Goal: Task Accomplishment & Management: Complete application form

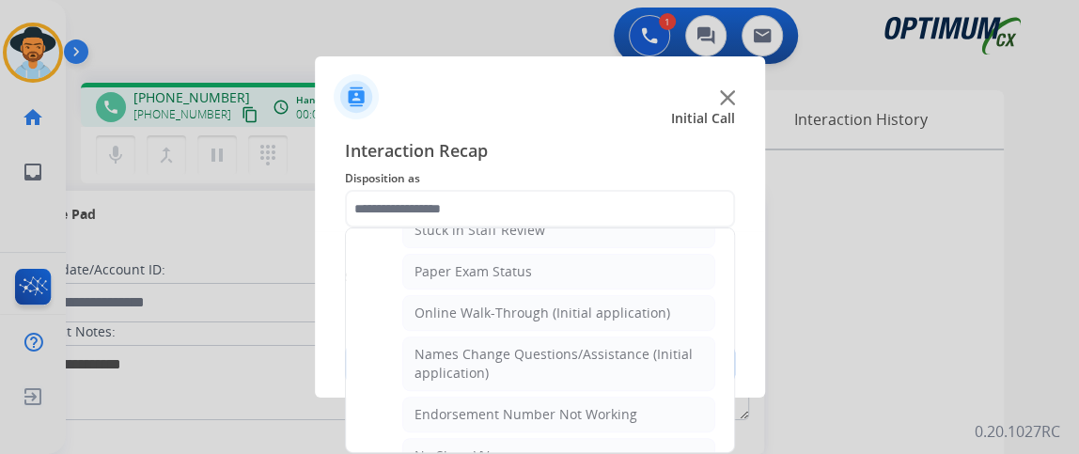
scroll to position [355, 0]
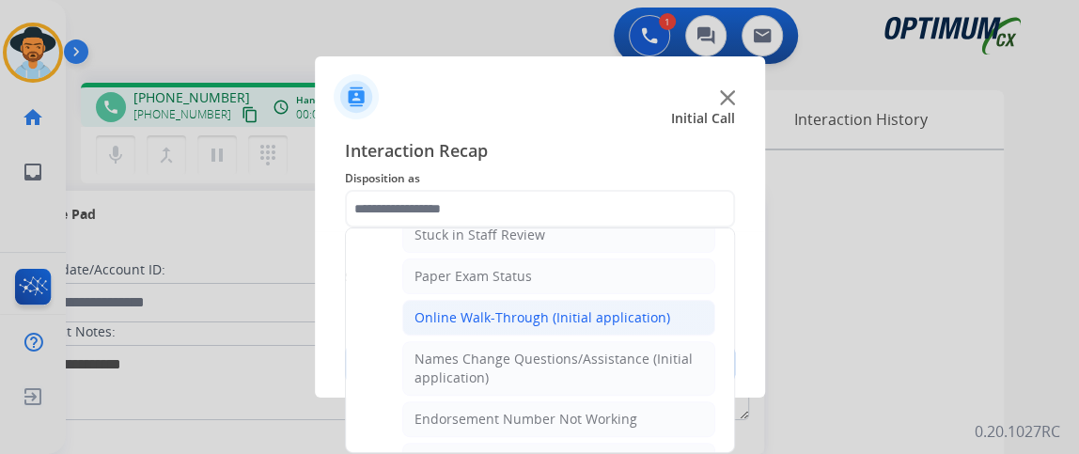
click at [671, 311] on li "Online Walk-Through (Initial application)" at bounding box center [558, 318] width 313 height 36
type input "**********"
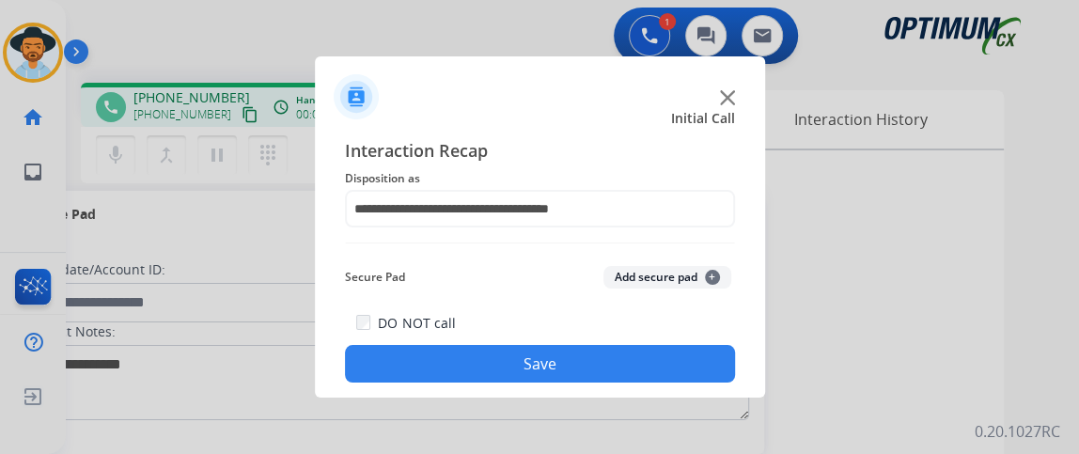
click at [650, 369] on button "Save" at bounding box center [540, 364] width 390 height 38
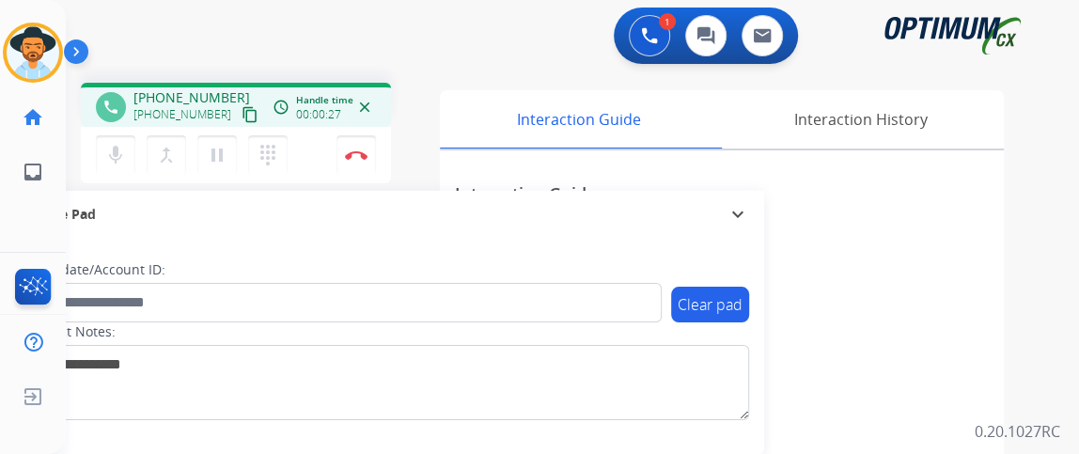
click at [242, 117] on mat-icon "content_copy" at bounding box center [250, 114] width 17 height 17
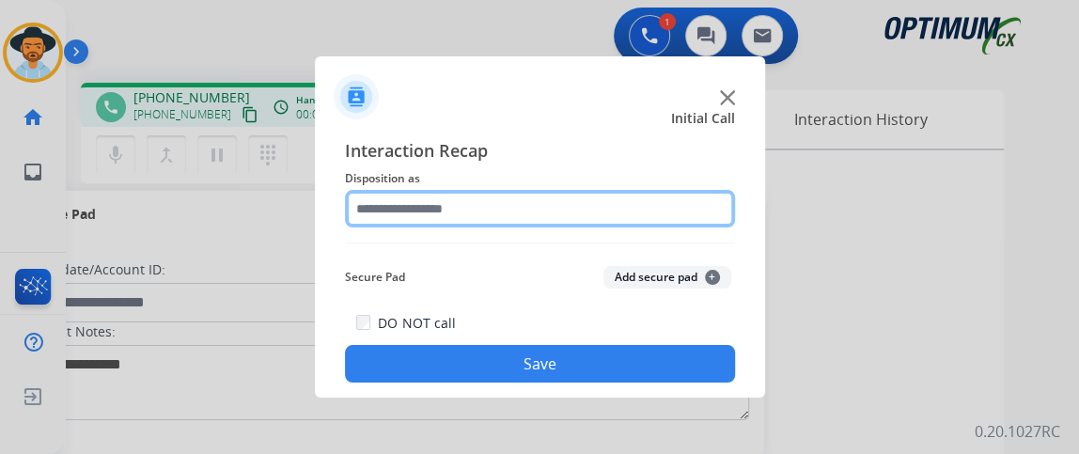
click at [449, 214] on input "text" at bounding box center [540, 209] width 390 height 38
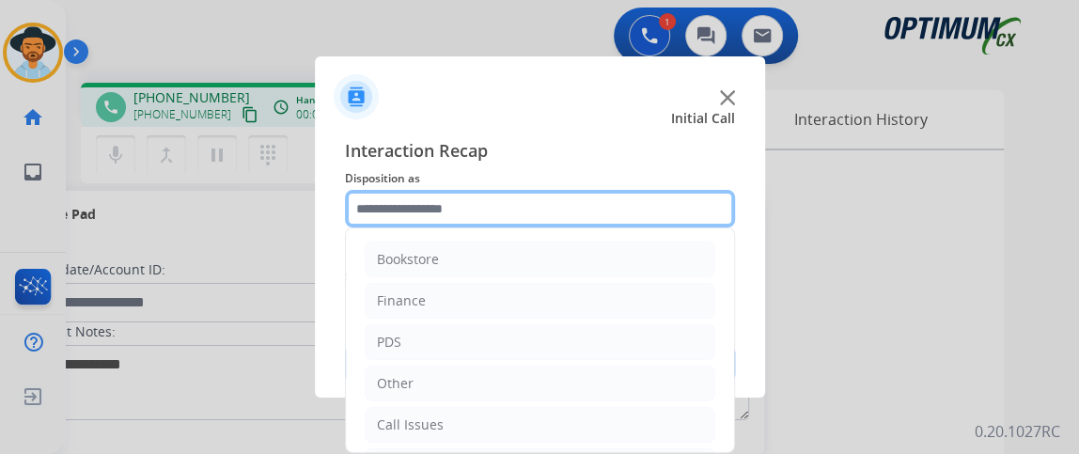
scroll to position [123, 0]
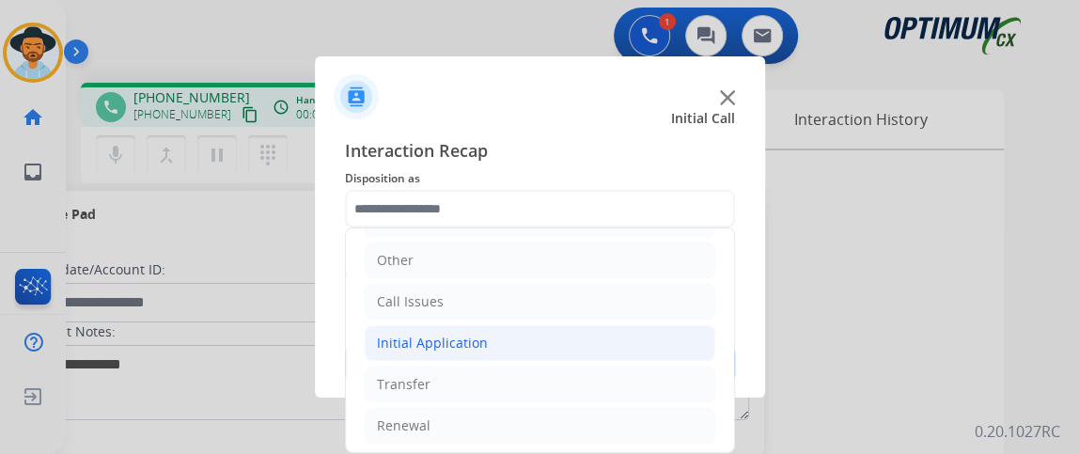
click at [597, 326] on li "Initial Application" at bounding box center [540, 343] width 351 height 36
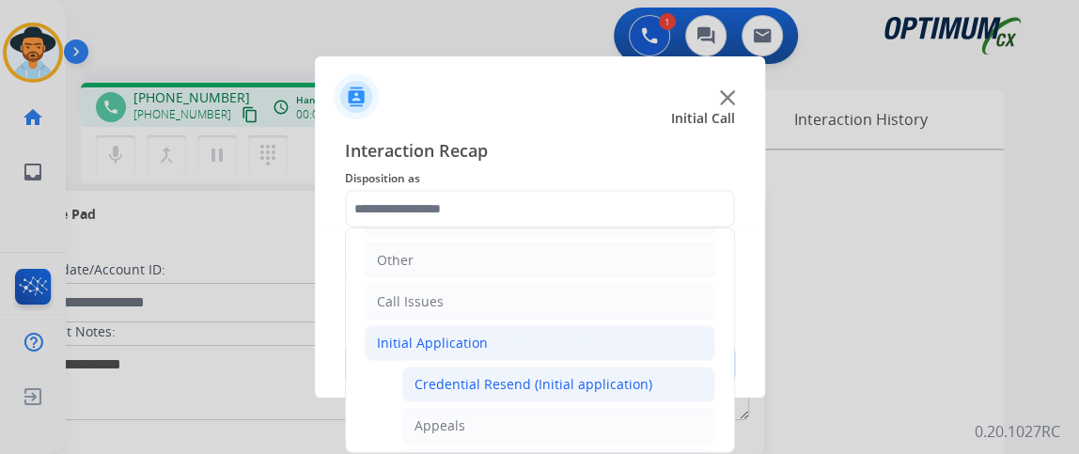
click at [595, 387] on div "Credential Resend (Initial application)" at bounding box center [534, 384] width 238 height 19
type input "**********"
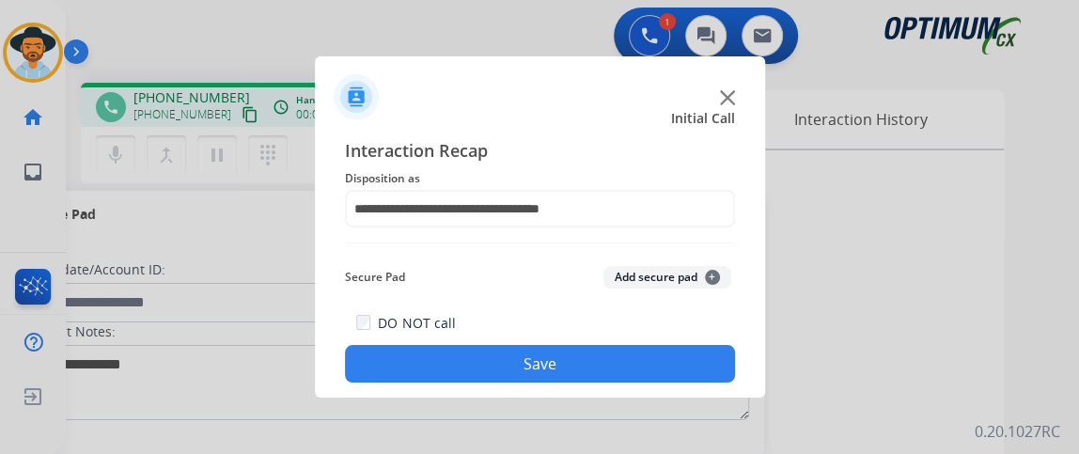
click at [585, 368] on button "Save" at bounding box center [540, 364] width 390 height 38
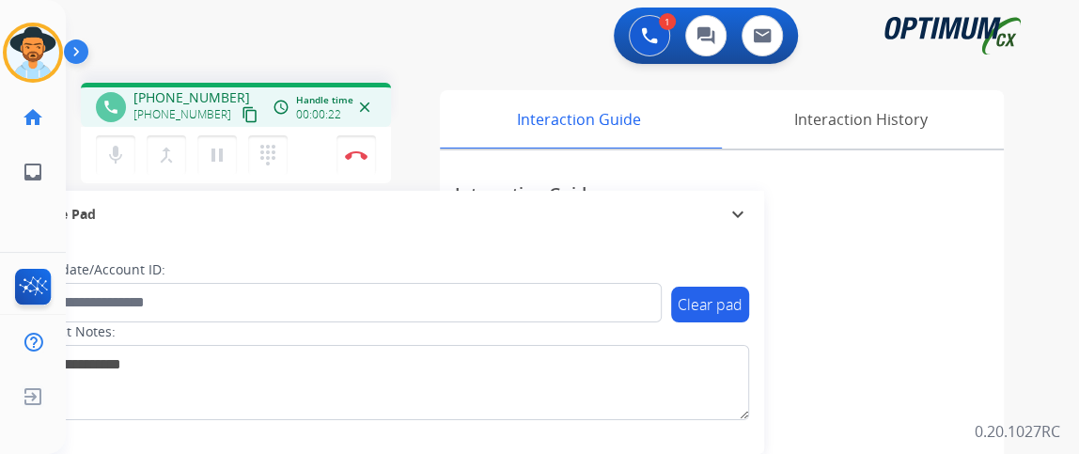
click at [242, 115] on mat-icon "content_copy" at bounding box center [250, 114] width 17 height 17
click at [369, 152] on button "Disconnect" at bounding box center [356, 154] width 39 height 39
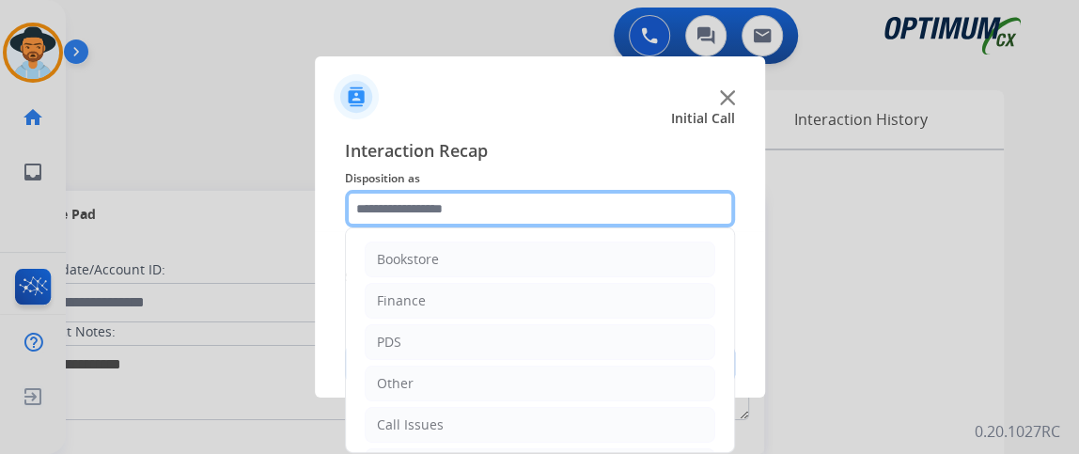
click at [488, 198] on input "text" at bounding box center [540, 209] width 390 height 38
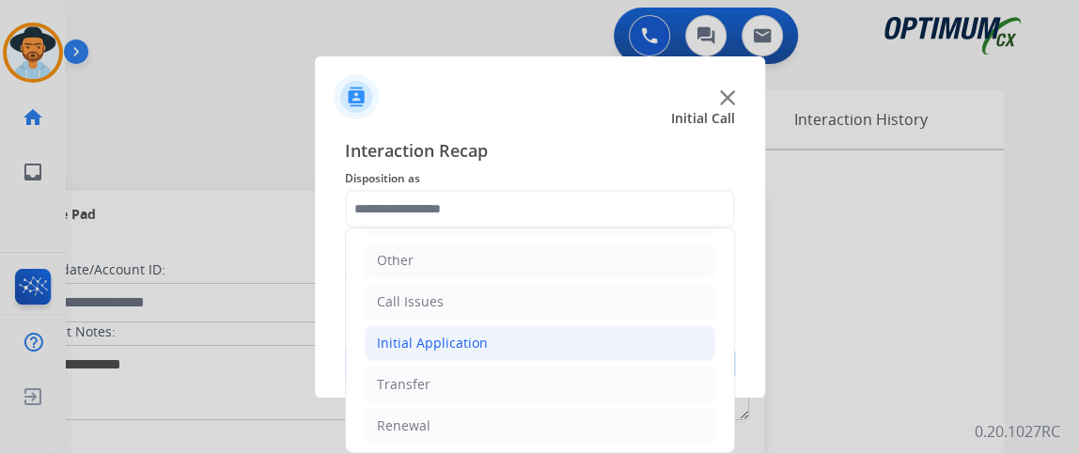
click at [673, 346] on li "Initial Application" at bounding box center [540, 343] width 351 height 36
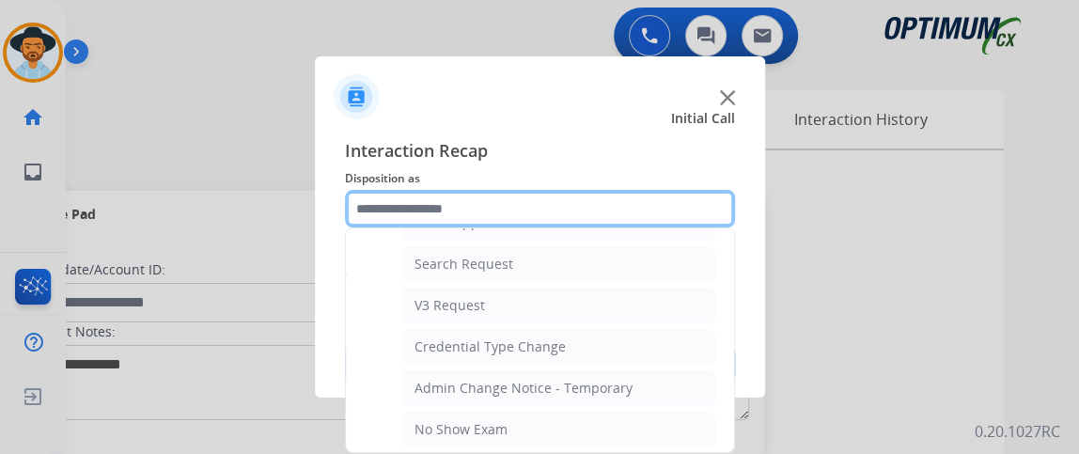
scroll to position [708, 0]
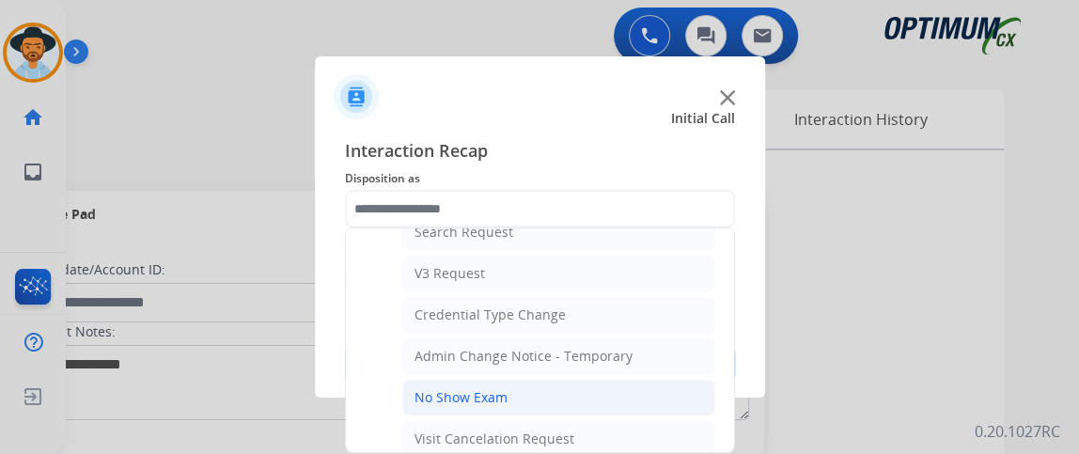
click at [653, 387] on li "No Show Exam" at bounding box center [558, 398] width 313 height 36
type input "**********"
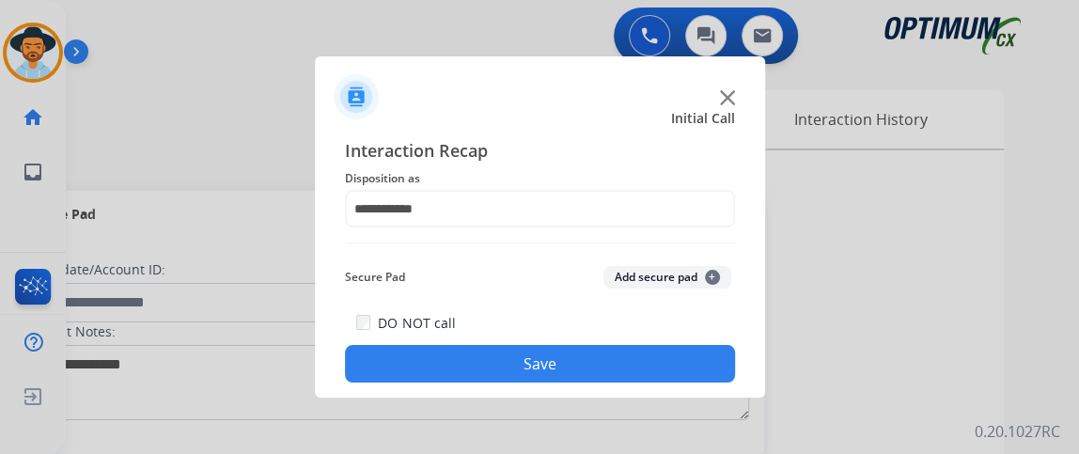
click at [649, 352] on button "Save" at bounding box center [540, 364] width 390 height 38
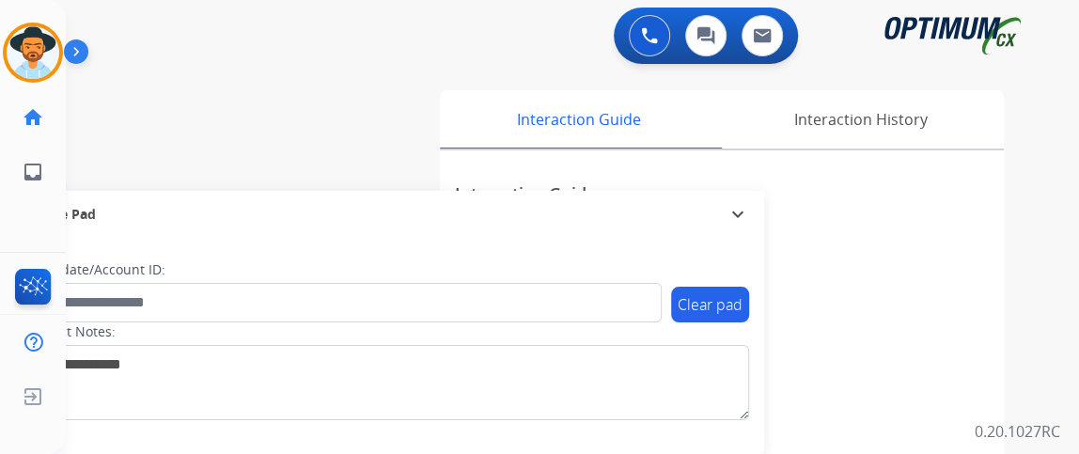
click at [173, 192] on div "Secure Pad expand_more" at bounding box center [386, 214] width 755 height 47
